Goal: Information Seeking & Learning: Learn about a topic

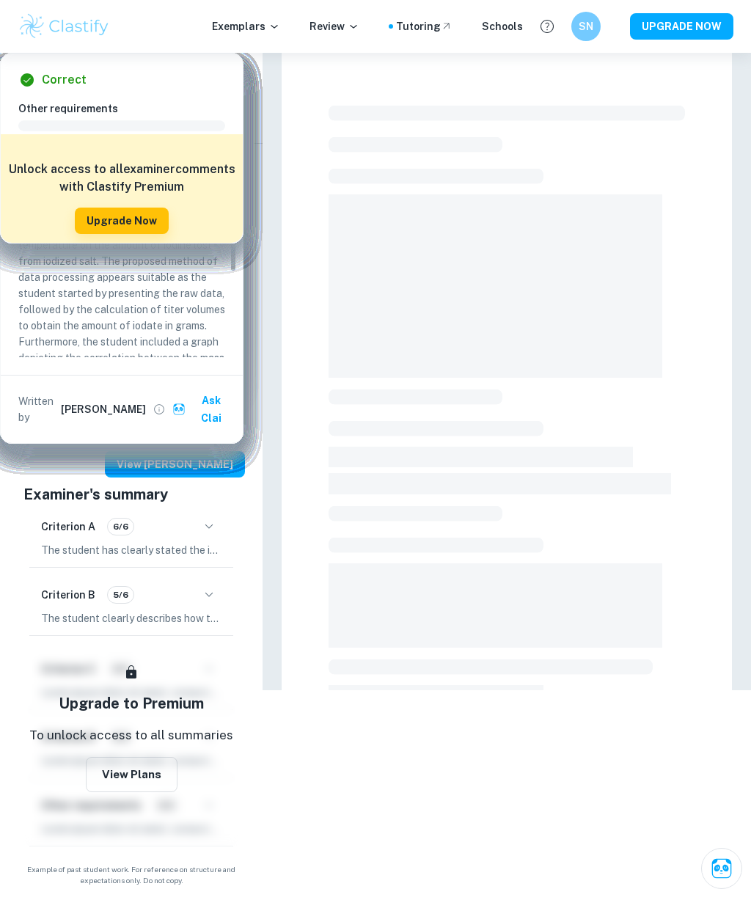
checkbox input "true"
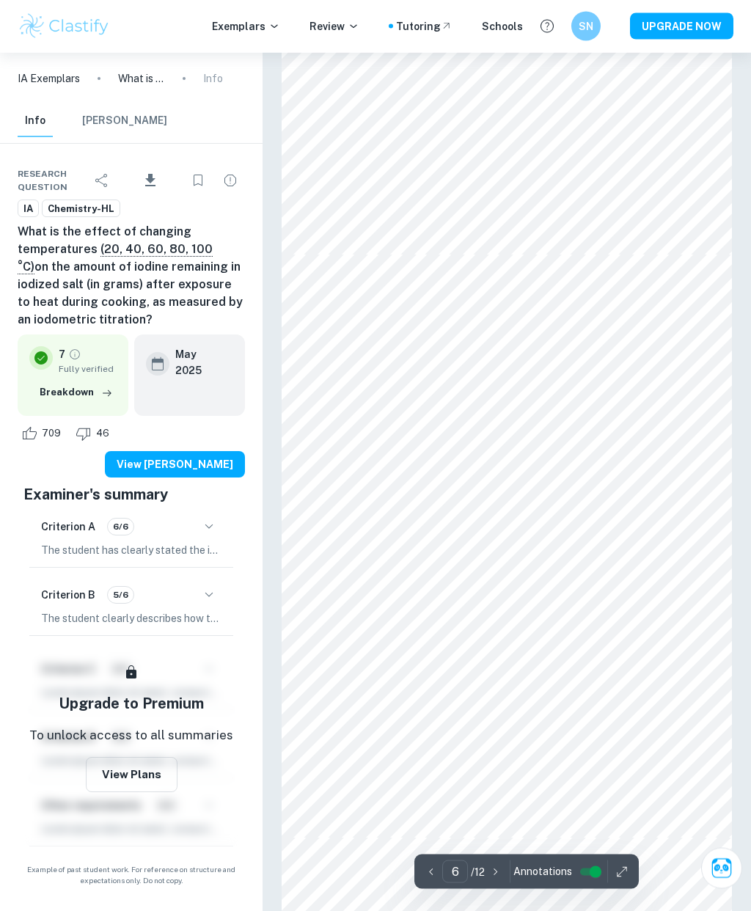
scroll to position [2848, 0]
type input "4"
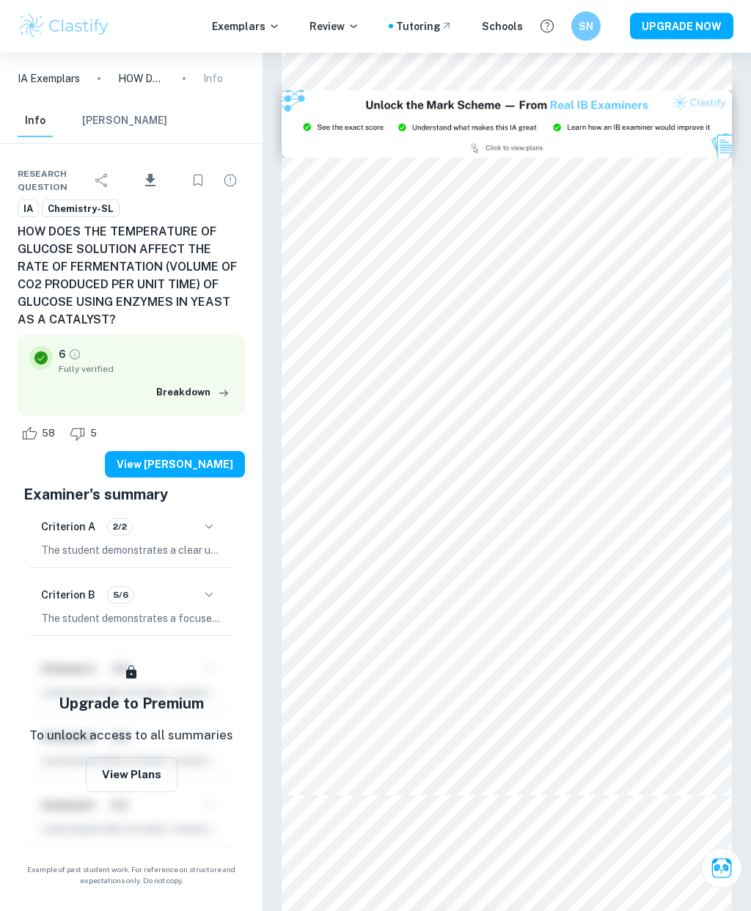
scroll to position [1304, 0]
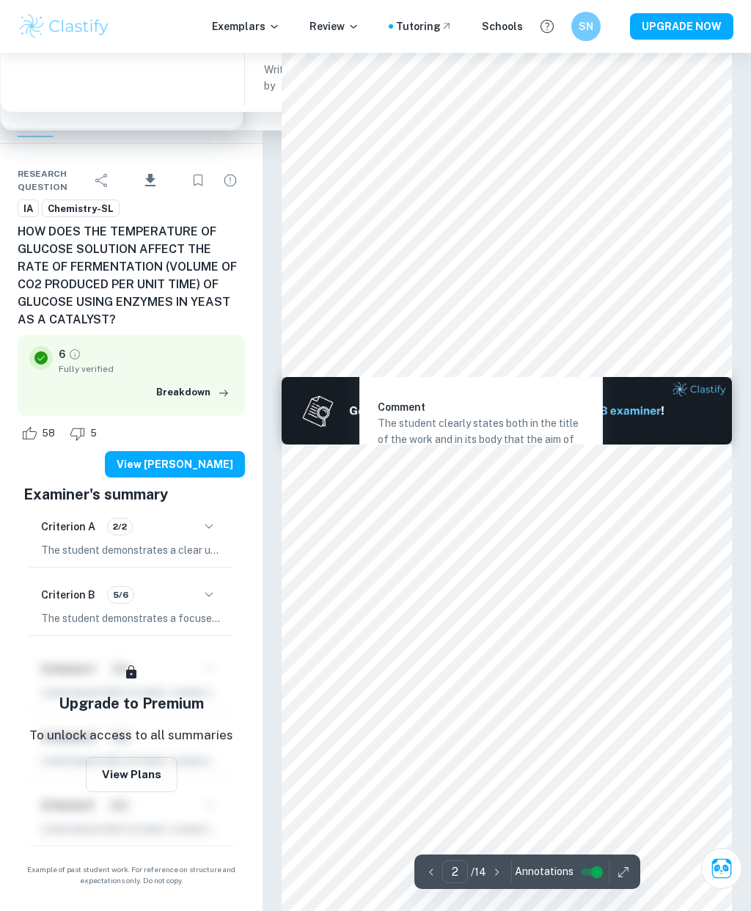
type input "1"
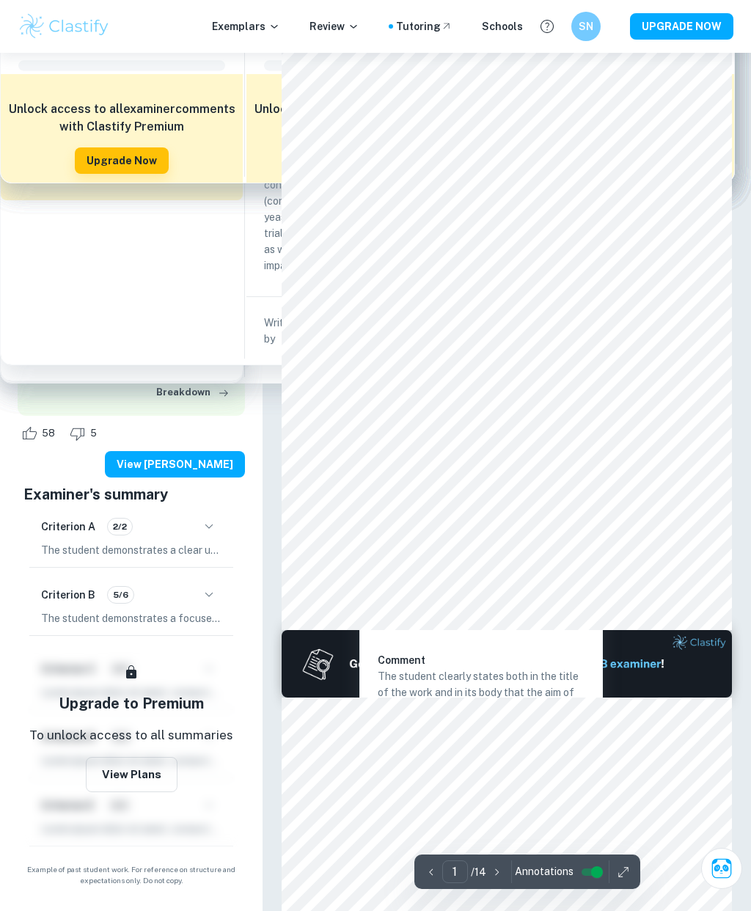
scroll to position [0, 0]
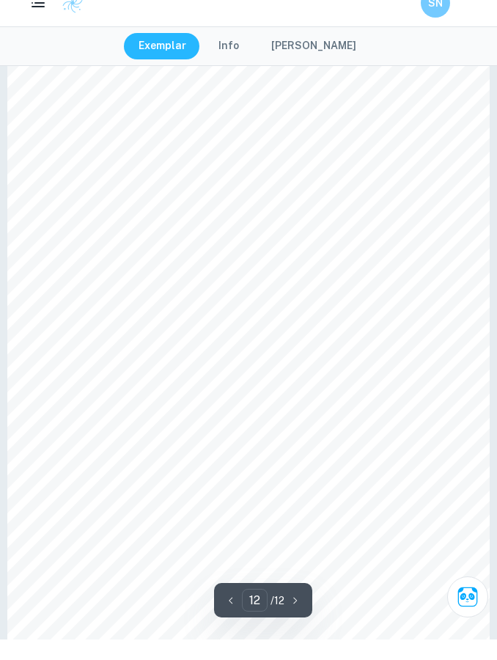
scroll to position [7263, 0]
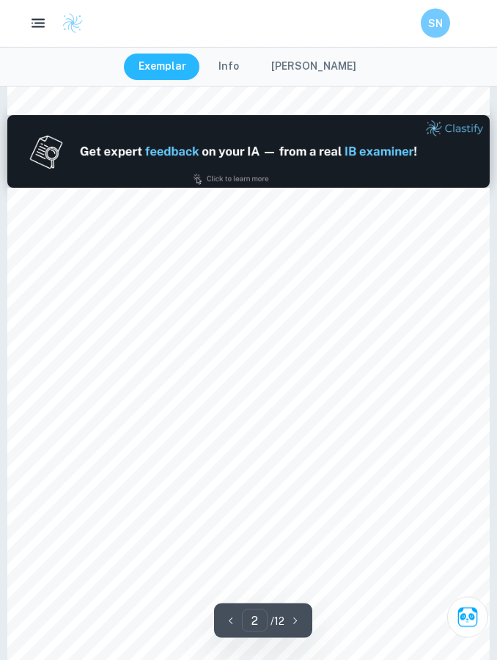
type input "1"
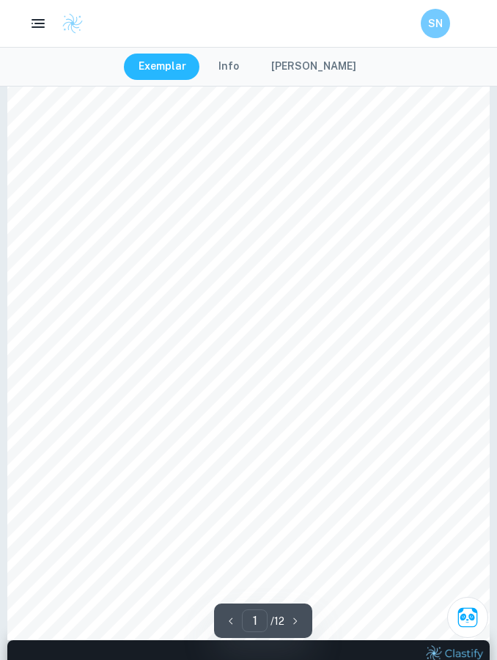
scroll to position [0, 0]
